Goal: Navigation & Orientation: Find specific page/section

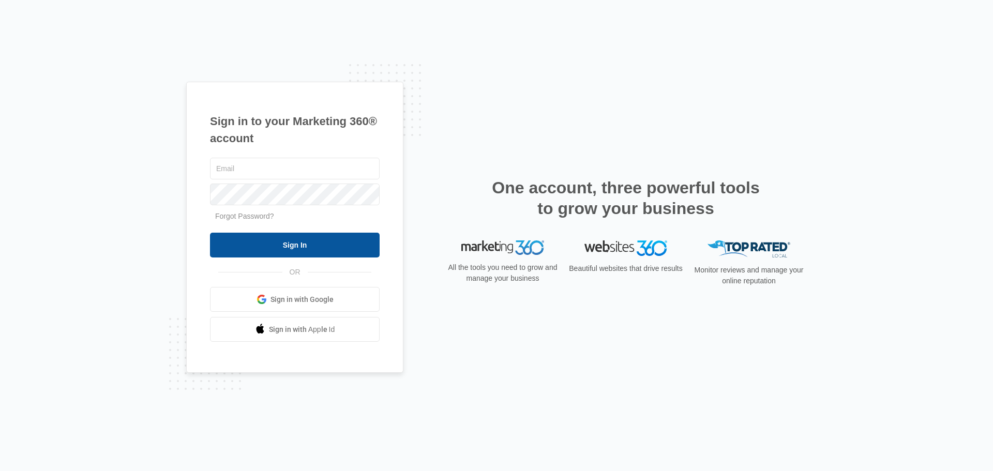
type input "[EMAIL_ADDRESS][DOMAIN_NAME]"
click at [346, 246] on input "Sign In" at bounding box center [295, 245] width 170 height 25
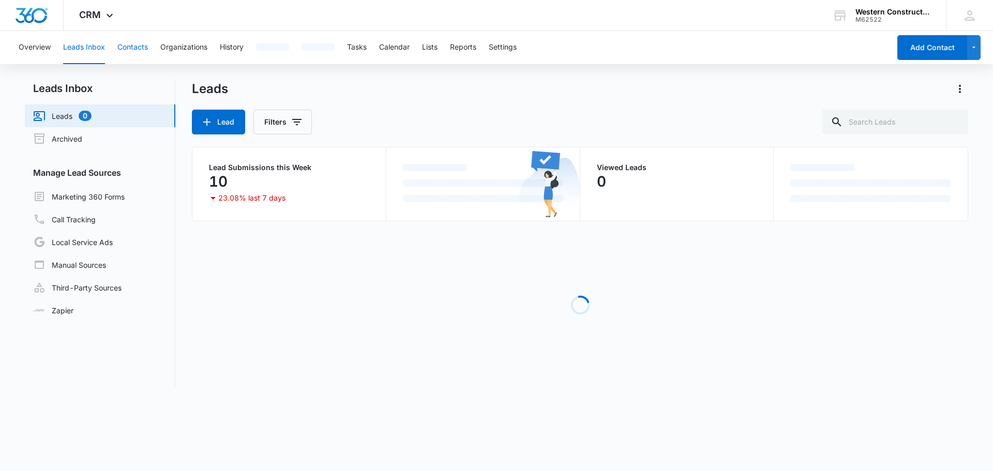
click at [144, 51] on button "Contacts" at bounding box center [132, 47] width 31 height 33
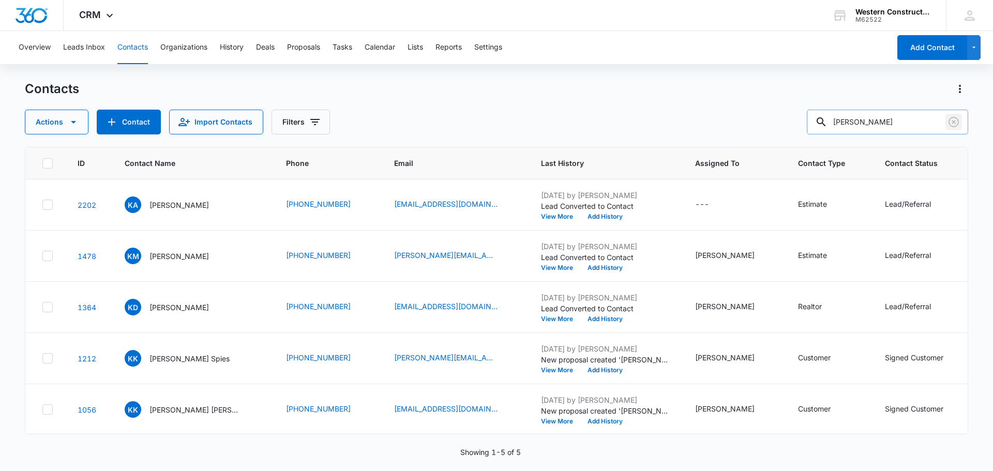
click at [950, 124] on icon "Clear" at bounding box center [953, 122] width 12 height 12
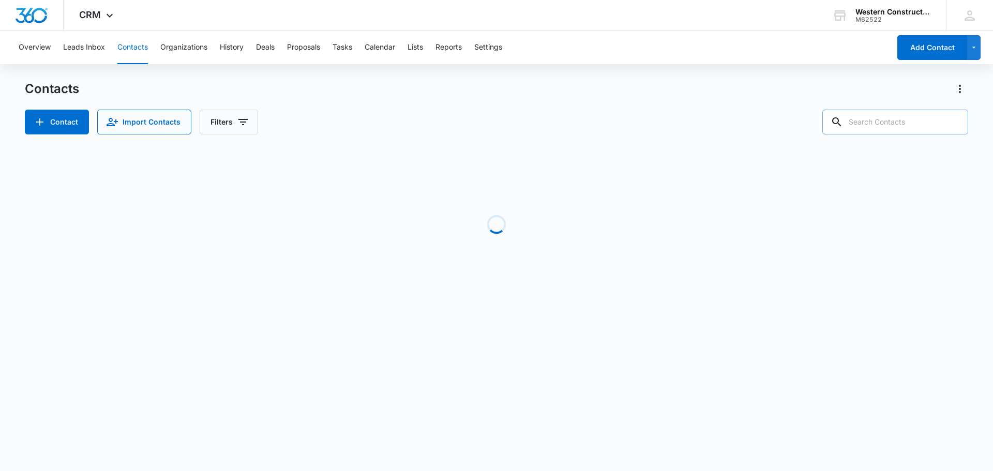
click at [894, 121] on input "text" at bounding box center [895, 122] width 146 height 25
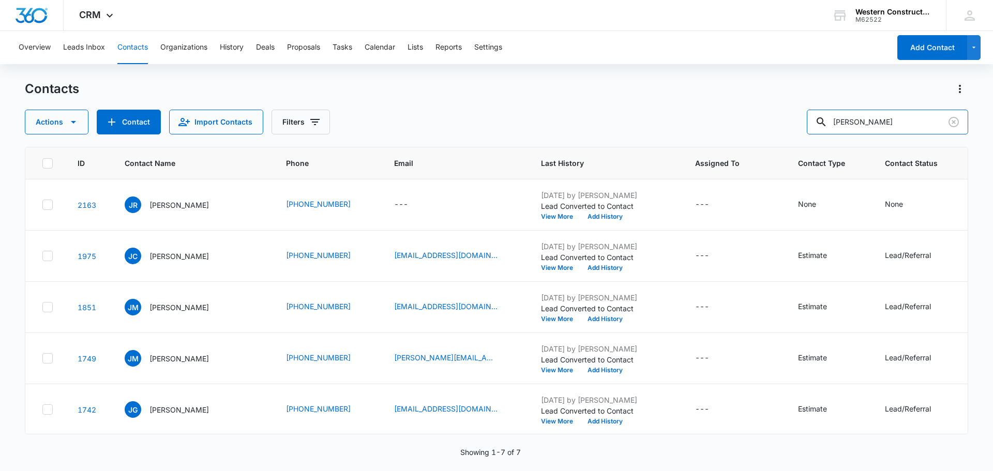
drag, startPoint x: 869, startPoint y: 122, endPoint x: 763, endPoint y: 103, distance: 107.5
click at [804, 127] on div "Actions Contact Import Contacts Filters [PERSON_NAME]" at bounding box center [496, 122] width 943 height 25
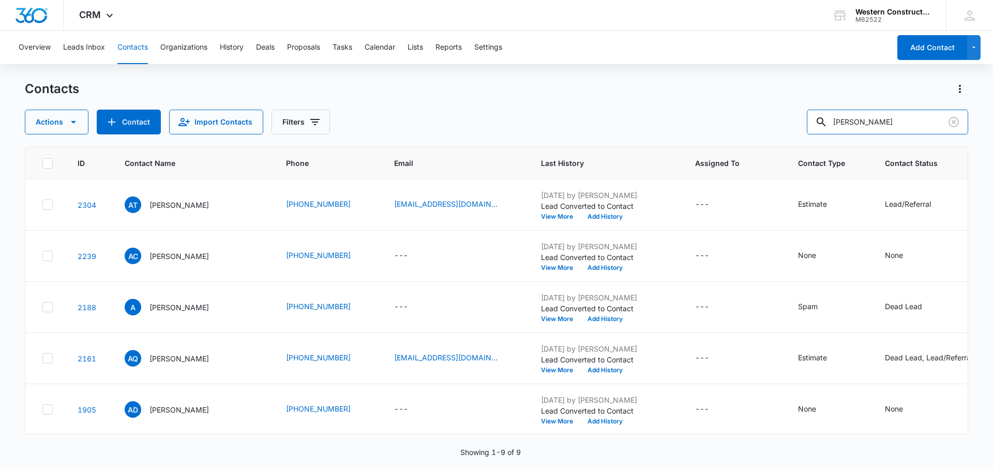
drag, startPoint x: 906, startPoint y: 125, endPoint x: 748, endPoint y: 134, distance: 159.0
click at [748, 134] on div "Actions Contact Import Contacts Filters [PERSON_NAME]" at bounding box center [496, 122] width 943 height 25
type input "[PERSON_NAME]"
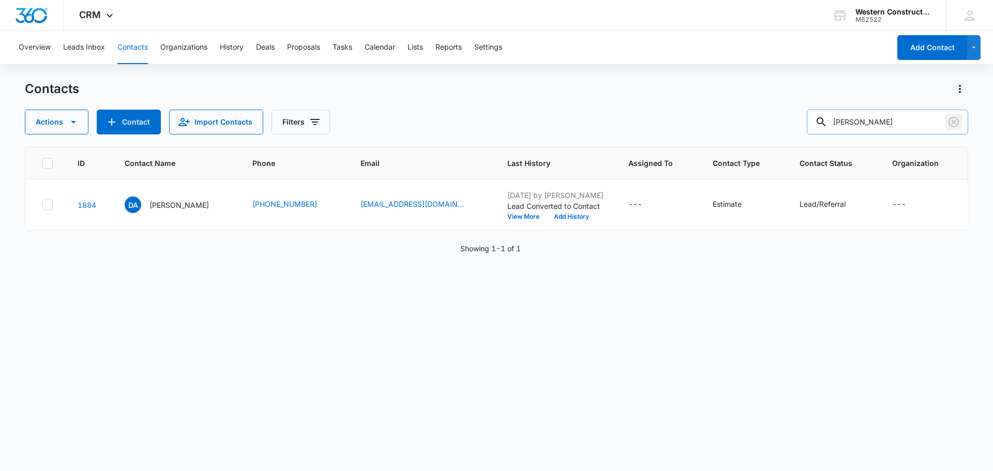
drag, startPoint x: 952, startPoint y: 118, endPoint x: 930, endPoint y: 119, distance: 22.3
click at [952, 118] on icon "Clear" at bounding box center [953, 122] width 12 height 12
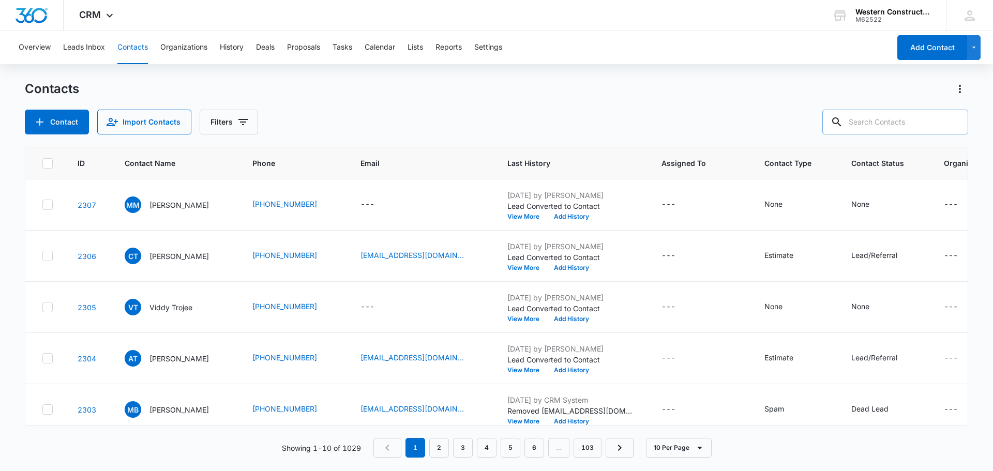
click at [889, 126] on input "text" at bounding box center [895, 122] width 146 height 25
type input "[PERSON_NAME]"
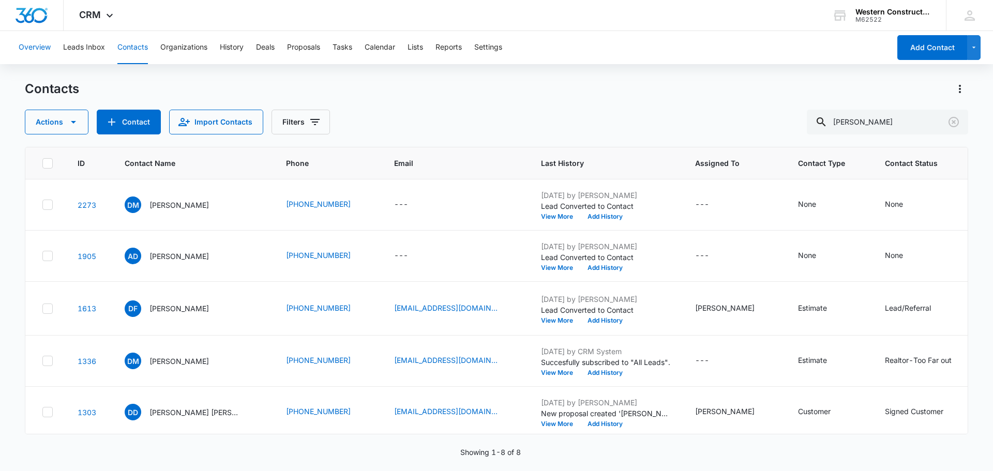
click at [37, 53] on button "Overview" at bounding box center [35, 47] width 32 height 33
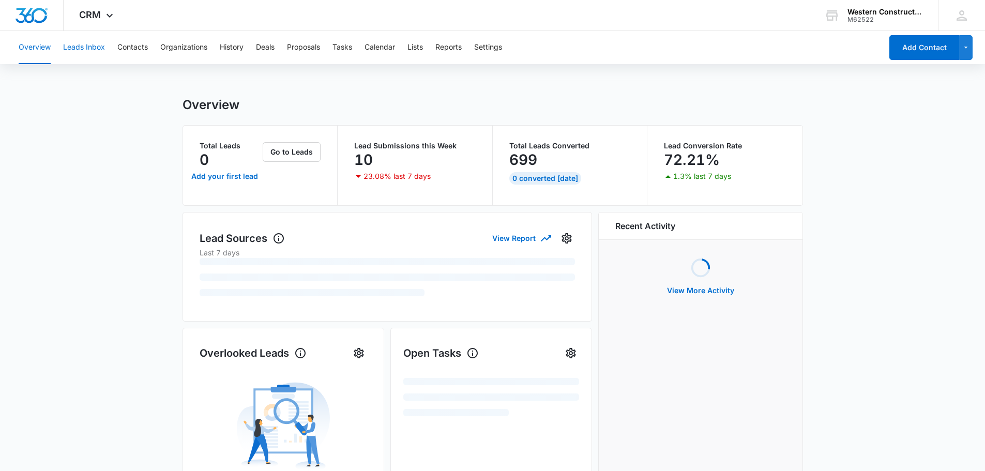
click at [80, 48] on button "Leads Inbox" at bounding box center [84, 47] width 42 height 33
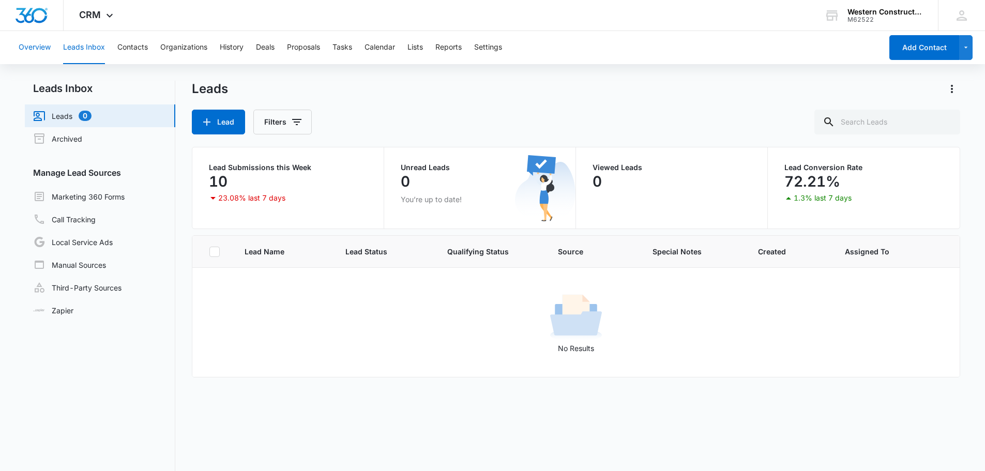
click at [48, 50] on button "Overview" at bounding box center [35, 47] width 32 height 33
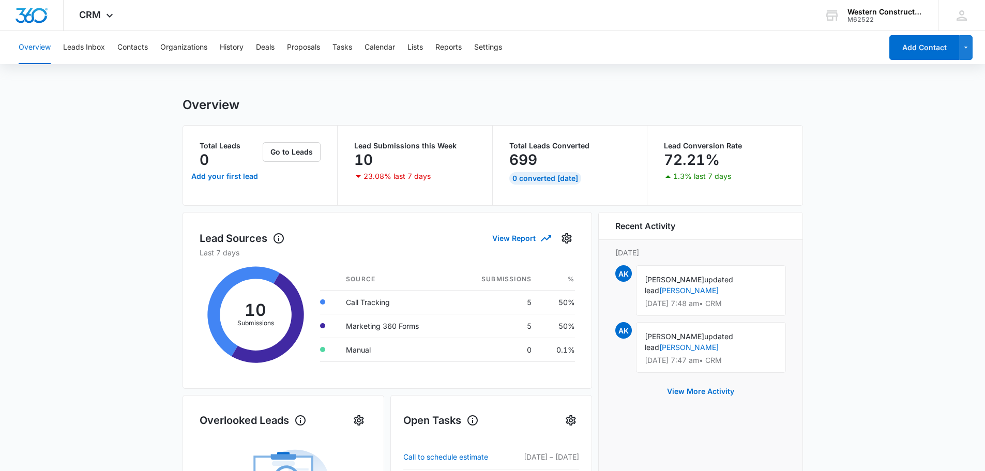
click at [862, 240] on main "Overview Total Leads 0 Add your first lead Go to Leads Lead Submissions this We…" at bounding box center [492, 463] width 985 height 733
